Goal: Transaction & Acquisition: Purchase product/service

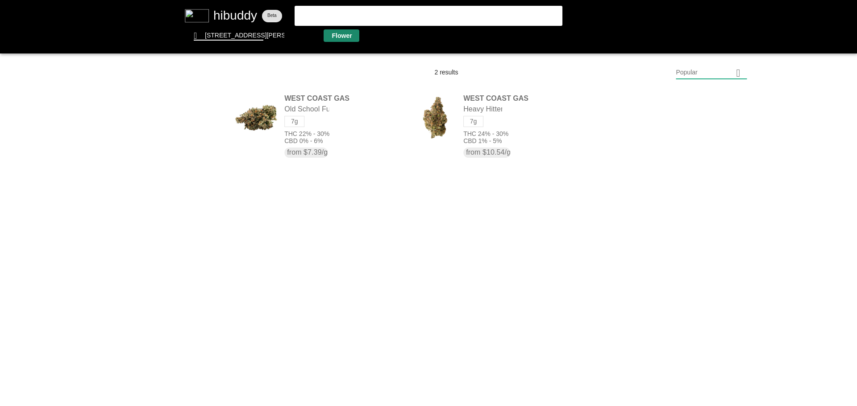
click at [342, 34] on flt-glass-pane at bounding box center [428, 203] width 857 height 406
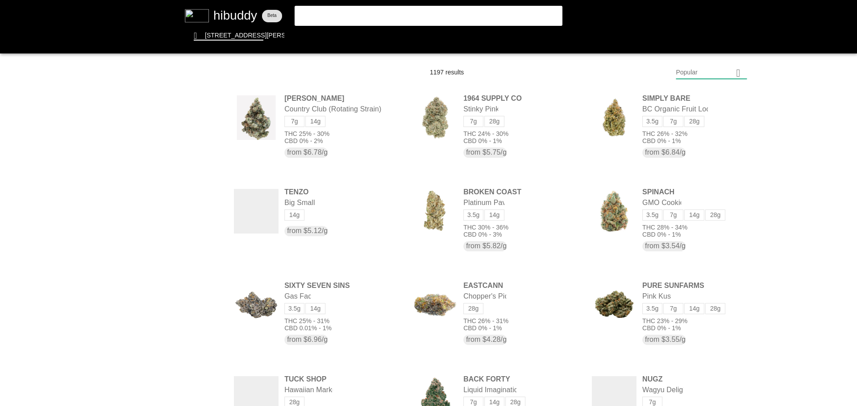
click at [709, 75] on flt-glass-pane at bounding box center [428, 203] width 857 height 406
click at [701, 308] on flt-glass-pane at bounding box center [428, 203] width 857 height 406
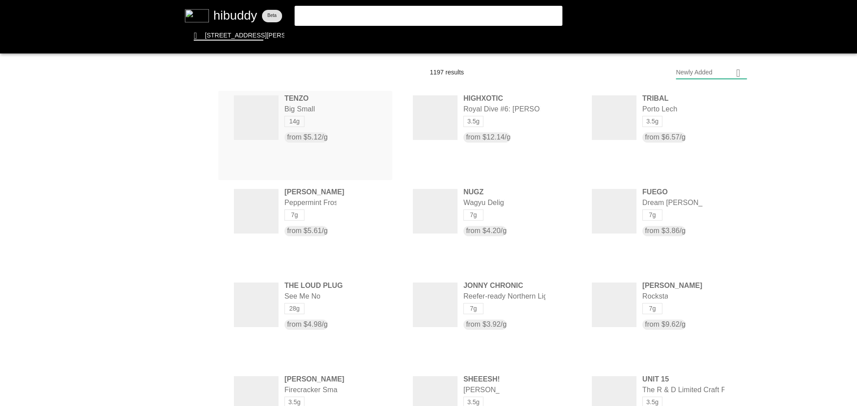
click at [338, 129] on flt-glass-pane at bounding box center [428, 203] width 857 height 406
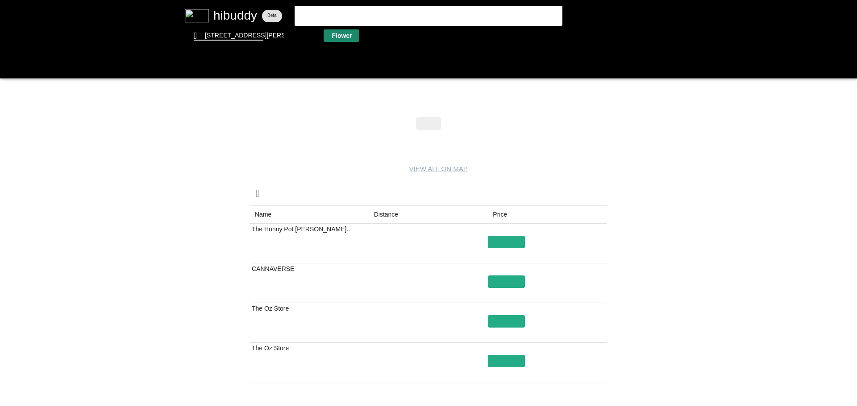
click at [342, 37] on flt-glass-pane at bounding box center [428, 203] width 857 height 406
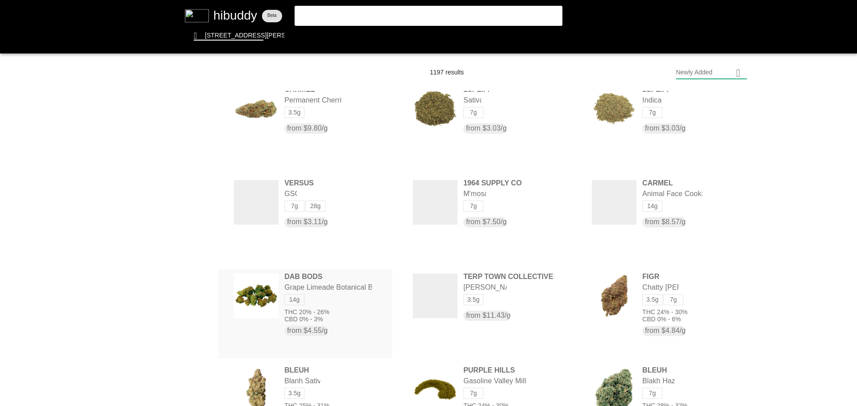
click at [338, 289] on flt-glass-pane at bounding box center [428, 203] width 857 height 406
